Goal: Check status

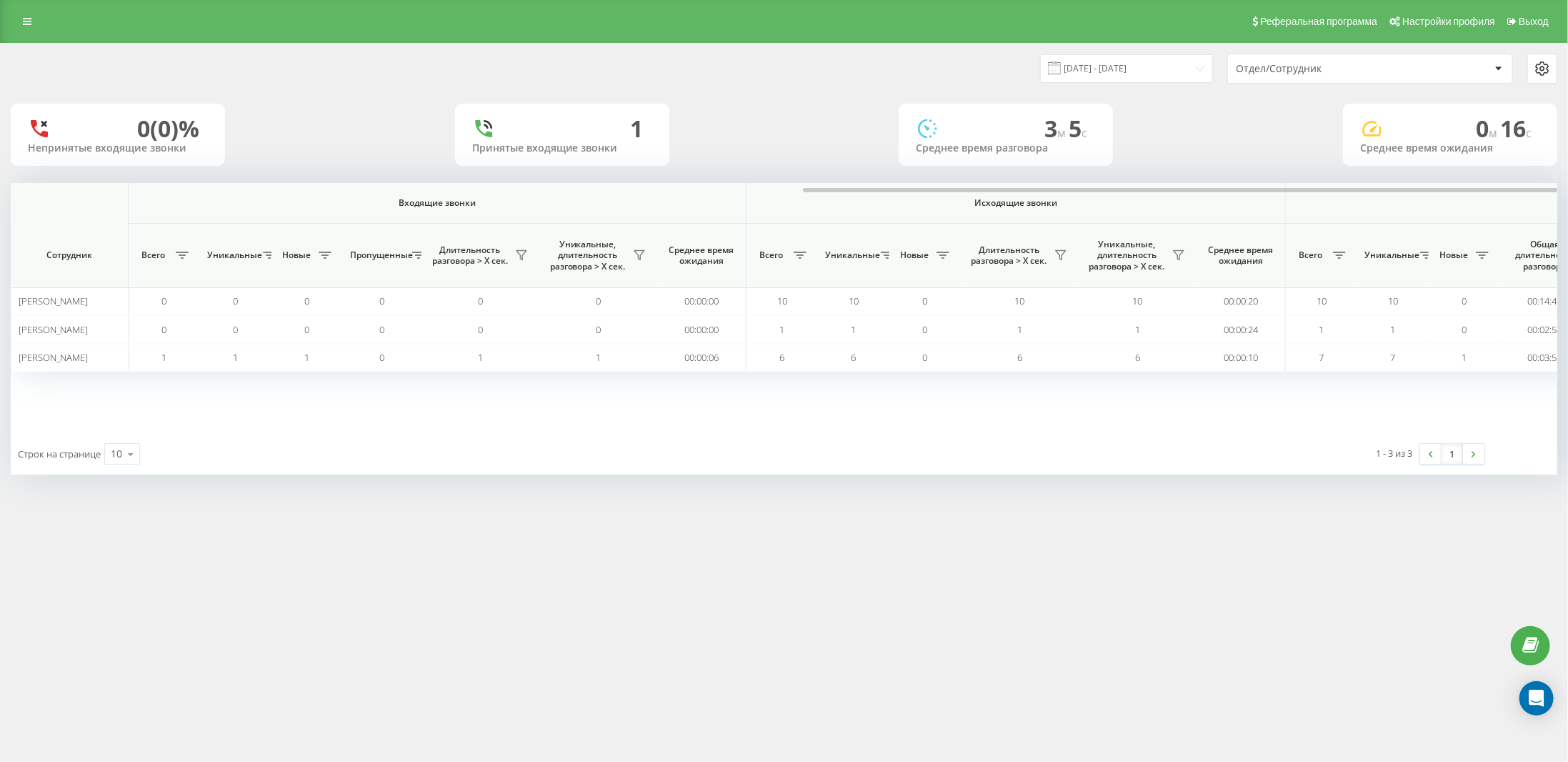
scroll to position [0, 446]
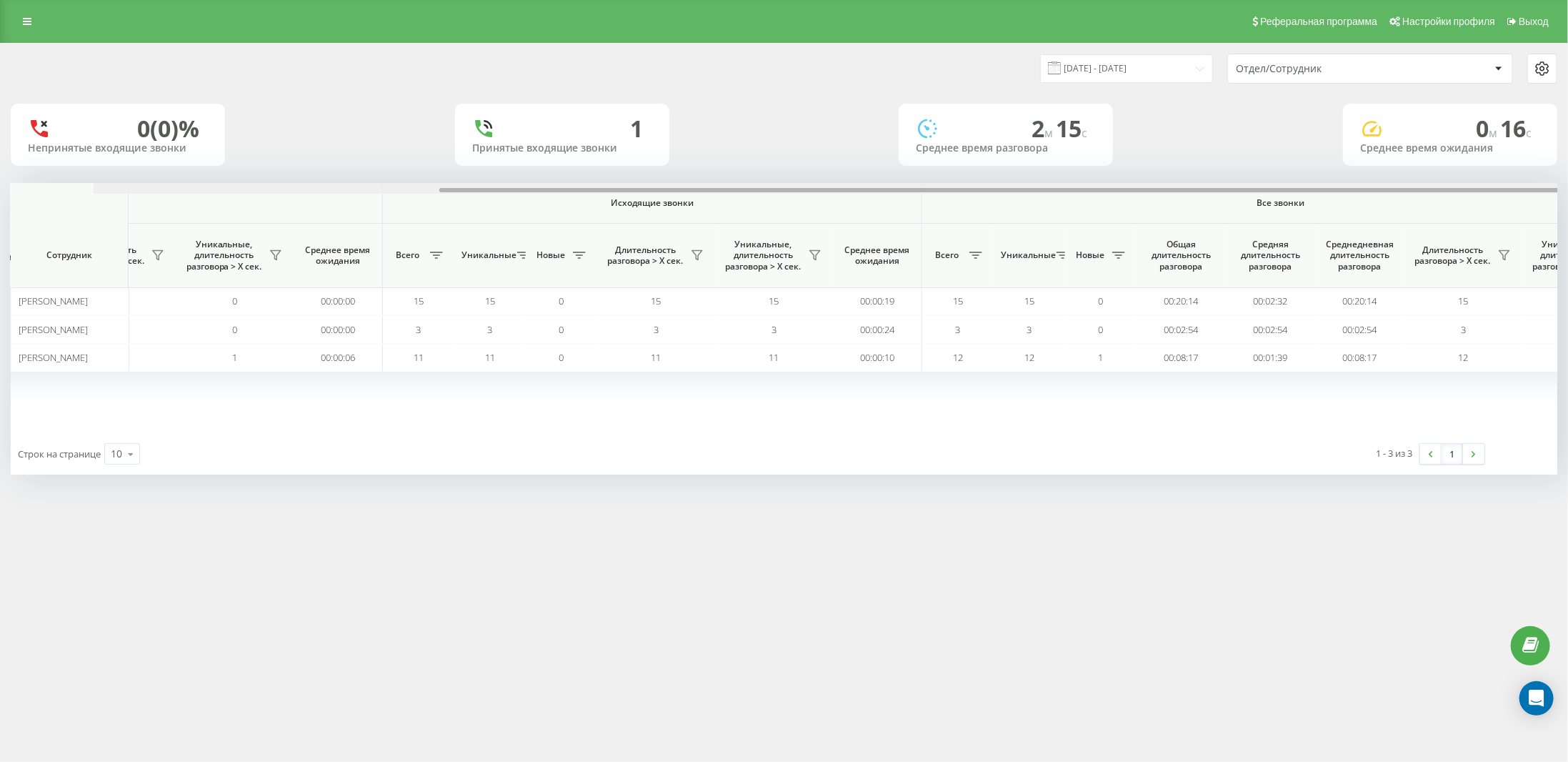
scroll to position [0, 446]
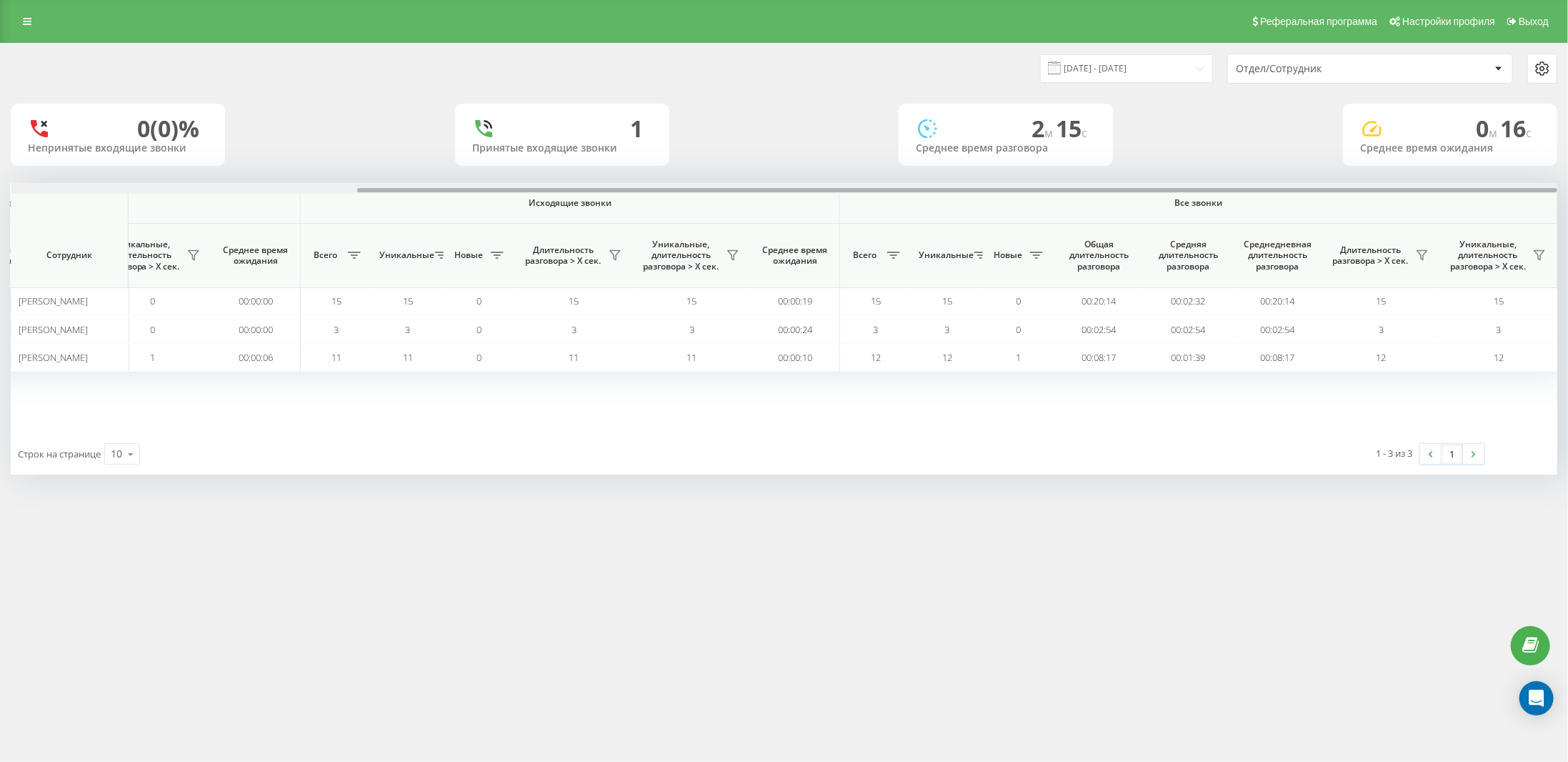
drag, startPoint x: 1028, startPoint y: 189, endPoint x: 1450, endPoint y: 190, distance: 422.0
click at [1450, 190] on div at bounding box center [957, 190] width 1201 height 4
click at [1422, 251] on icon at bounding box center [1422, 255] width 11 height 11
click at [1275, 300] on label "более 30 секунд" at bounding box center [1333, 306] width 160 height 12
radio input "true"
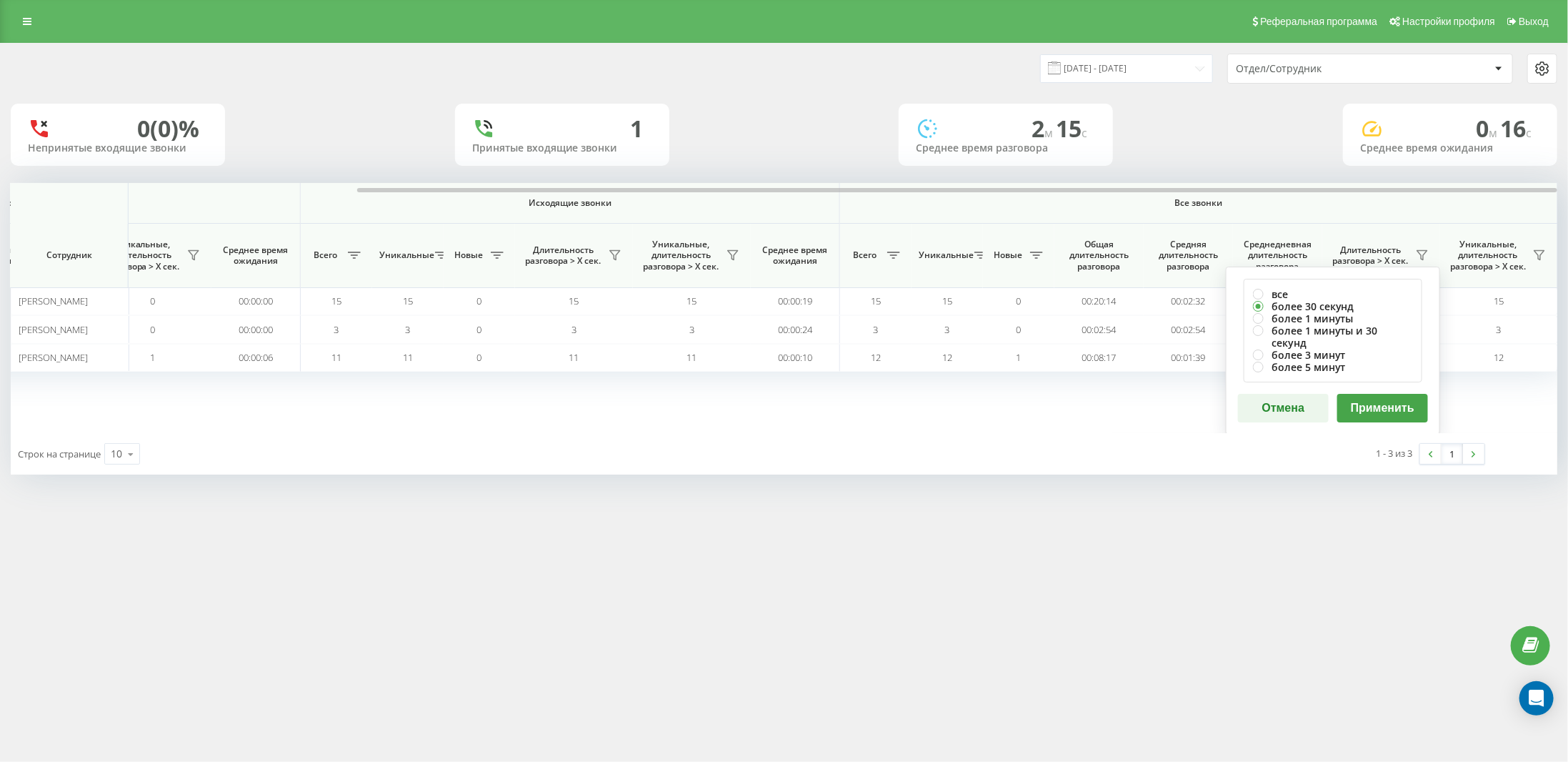
click at [1389, 395] on button "Применить" at bounding box center [1383, 408] width 91 height 28
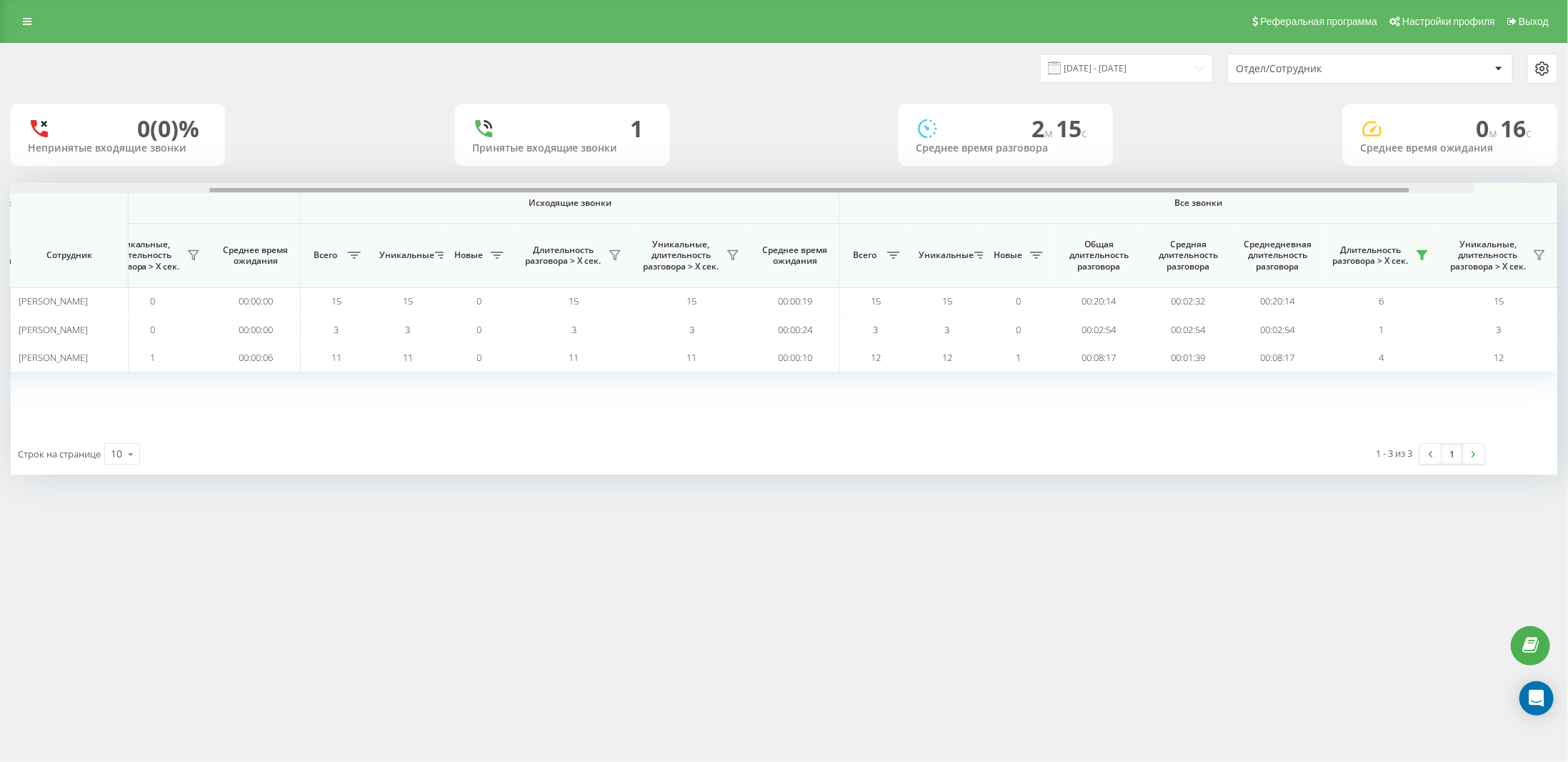
drag, startPoint x: 1163, startPoint y: 189, endPoint x: 1567, endPoint y: 175, distance: 404.2
click at [1567, 175] on div "[DATE] - [DATE] Отдел/Сотрудник 0 (0)% Непринятые входящие звонки 1 Принятые вх…" at bounding box center [784, 273] width 1568 height 460
